Goal: Navigation & Orientation: Go to known website

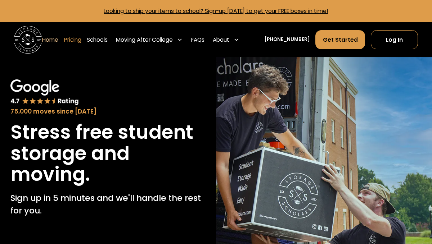
click at [81, 39] on link "Pricing" at bounding box center [72, 39] width 17 height 19
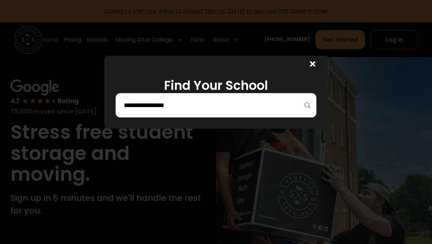
click at [156, 99] on div at bounding box center [215, 105] width 201 height 24
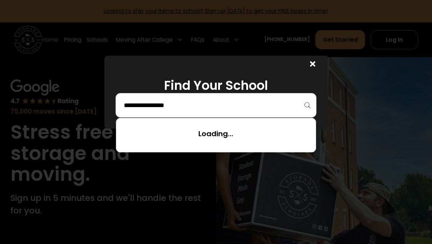
click at [160, 105] on input "search" at bounding box center [216, 105] width 186 height 12
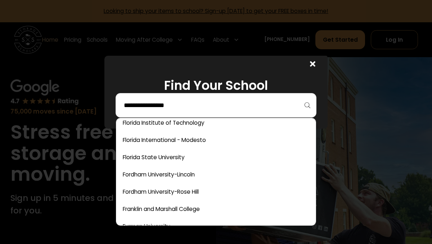
scroll to position [1144, 0]
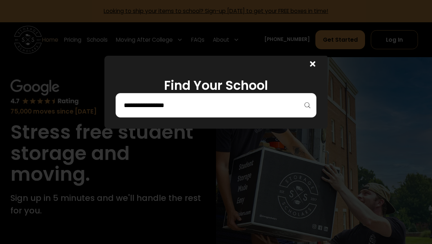
click at [308, 107] on div at bounding box center [215, 105] width 201 height 24
click at [259, 105] on input "search" at bounding box center [216, 105] width 186 height 12
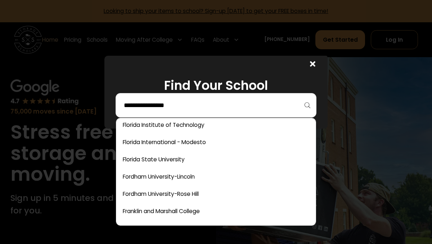
click at [191, 108] on input "search" at bounding box center [216, 105] width 186 height 12
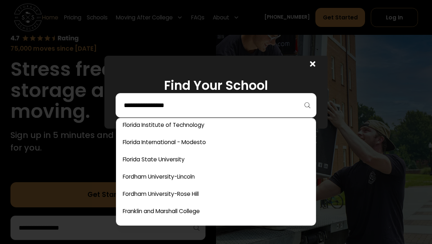
scroll to position [64, 0]
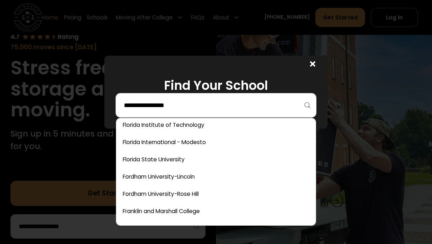
click at [123, 106] on input "search" at bounding box center [216, 105] width 186 height 12
click at [311, 64] on icon at bounding box center [312, 63] width 5 height 5
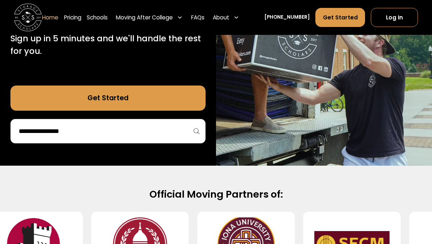
scroll to position [160, 0]
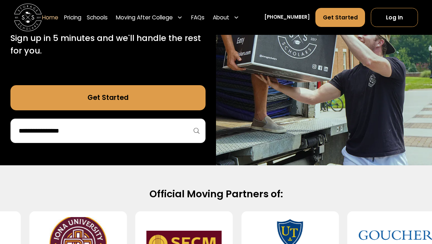
click at [119, 103] on link "Get Started" at bounding box center [107, 97] width 195 height 25
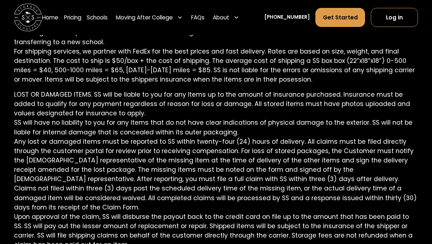
scroll to position [1974, 0]
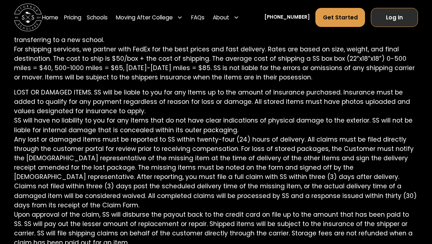
click at [390, 19] on link "Log In" at bounding box center [394, 17] width 47 height 19
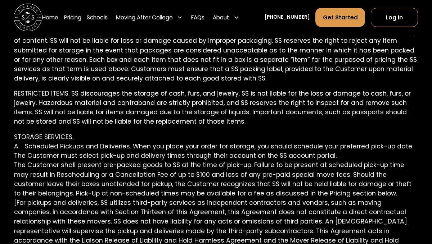
scroll to position [1576, 0]
